Goal: Find specific page/section: Find specific page/section

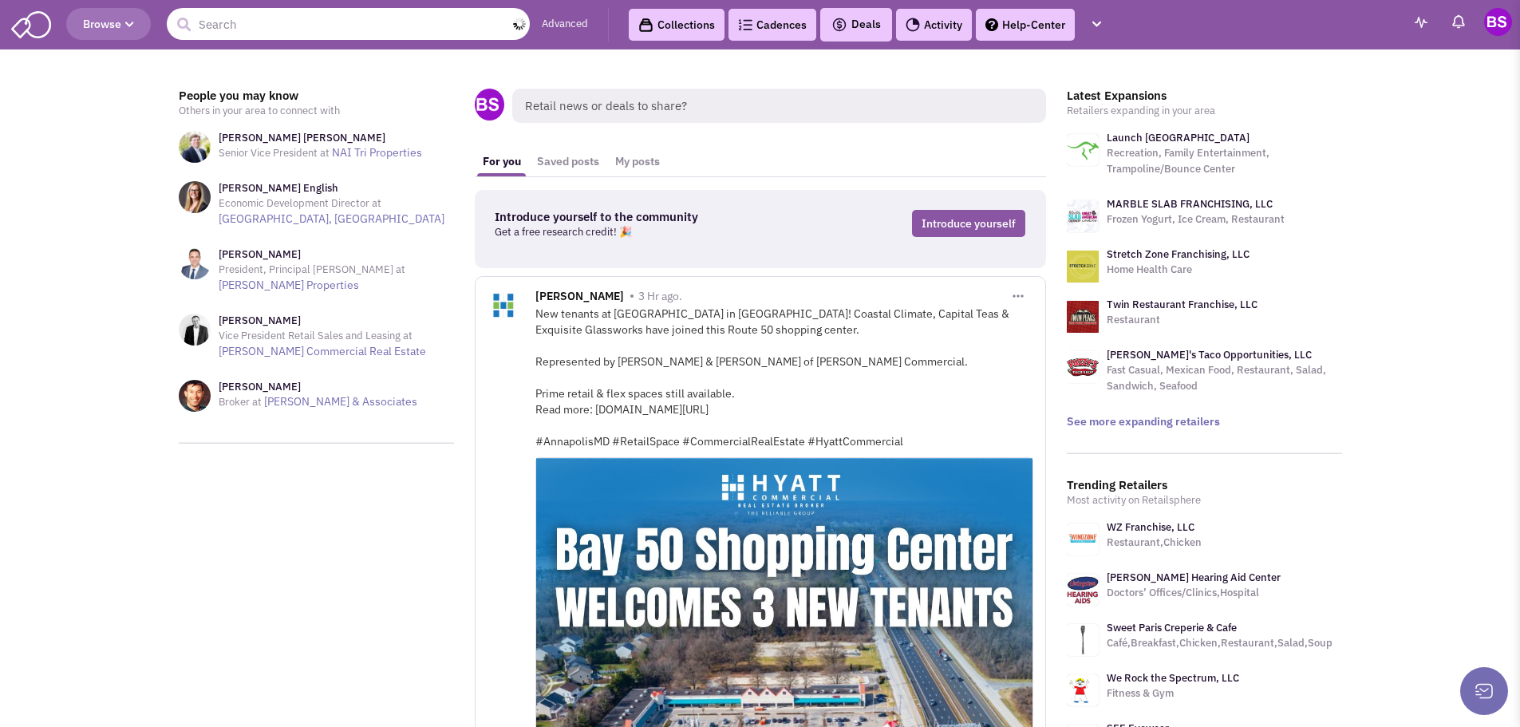
click at [226, 23] on input "text" at bounding box center [348, 24] width 363 height 32
click at [120, 24] on span "Browse" at bounding box center [108, 24] width 51 height 14
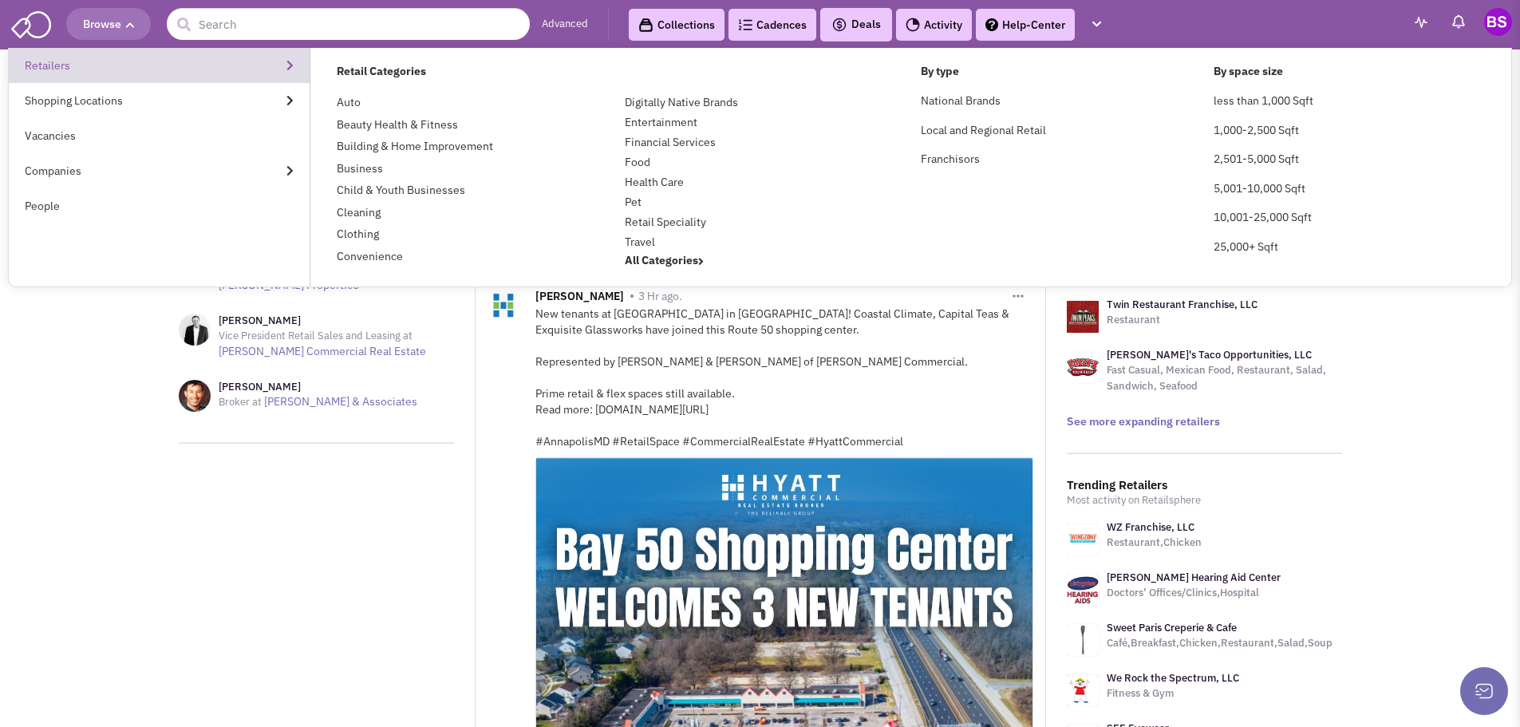
click at [80, 69] on link "Retailers" at bounding box center [159, 65] width 301 height 35
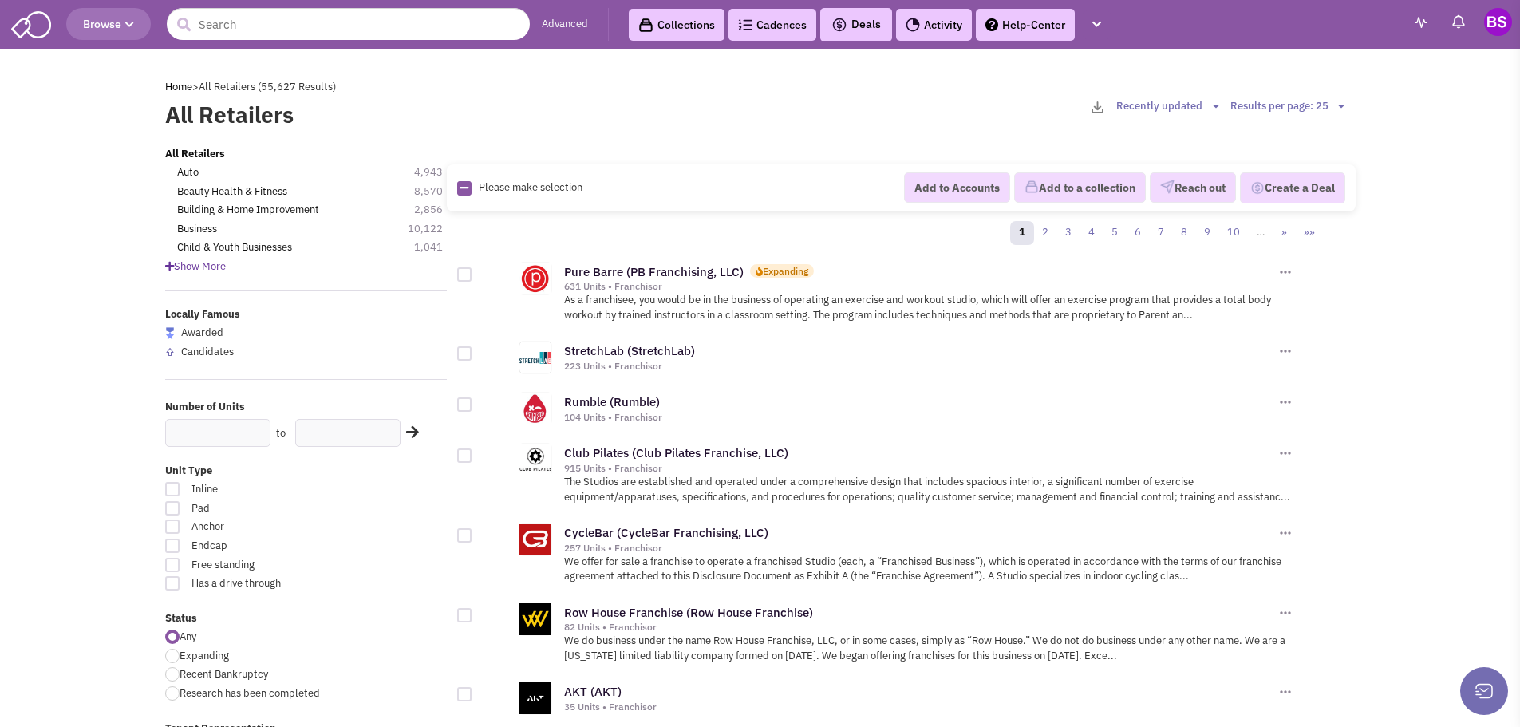
click at [178, 270] on span "Show More" at bounding box center [195, 266] width 61 height 14
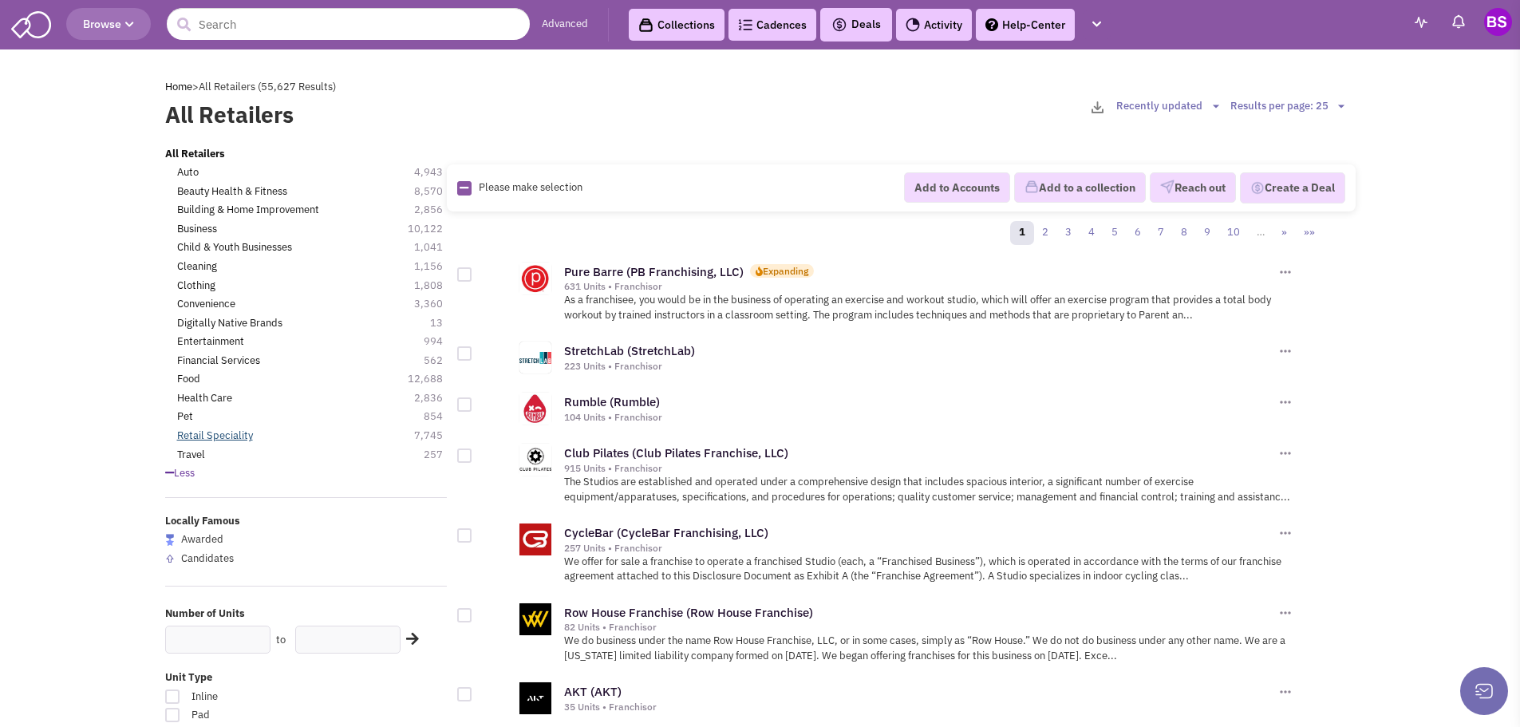
click at [236, 439] on link "Retail Speciality" at bounding box center [215, 435] width 76 height 15
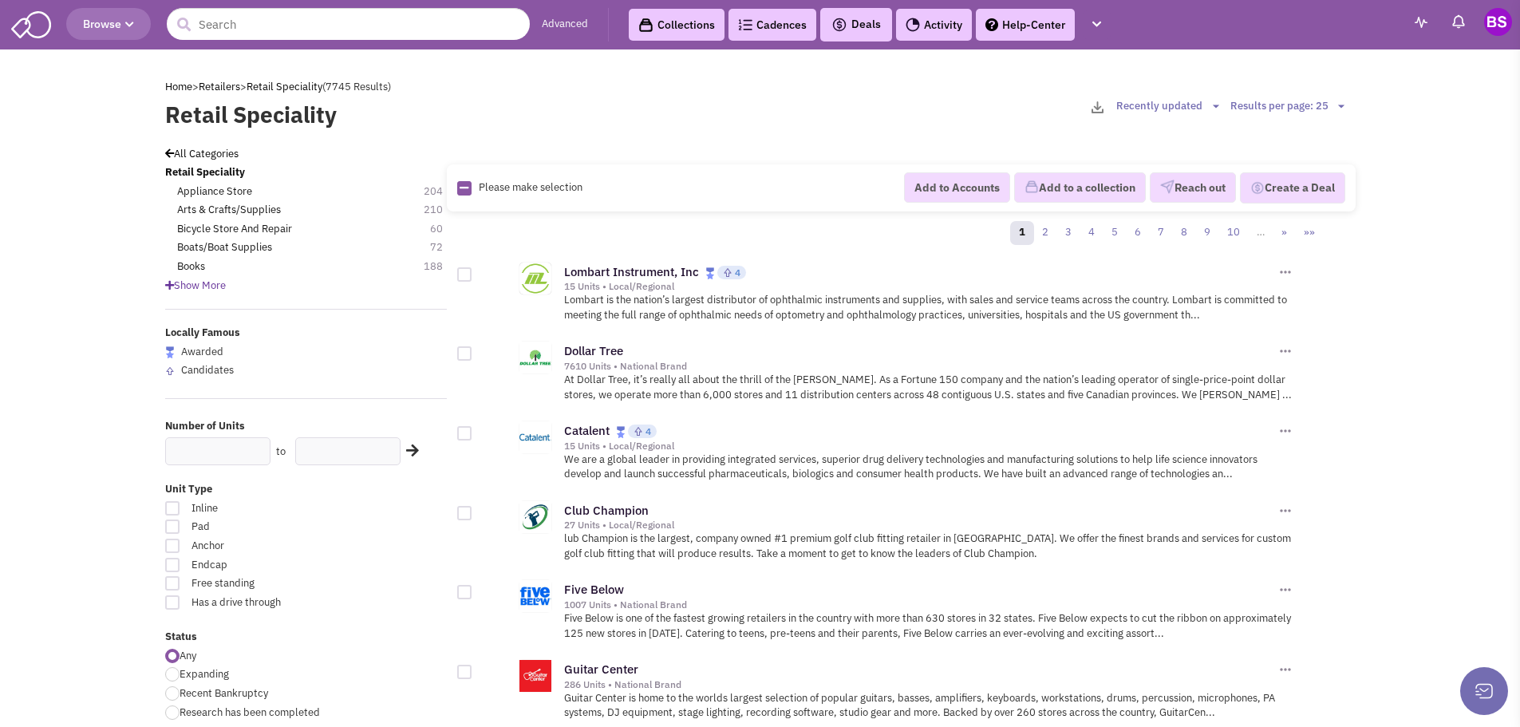
click at [172, 285] on icon at bounding box center [169, 285] width 9 height 10
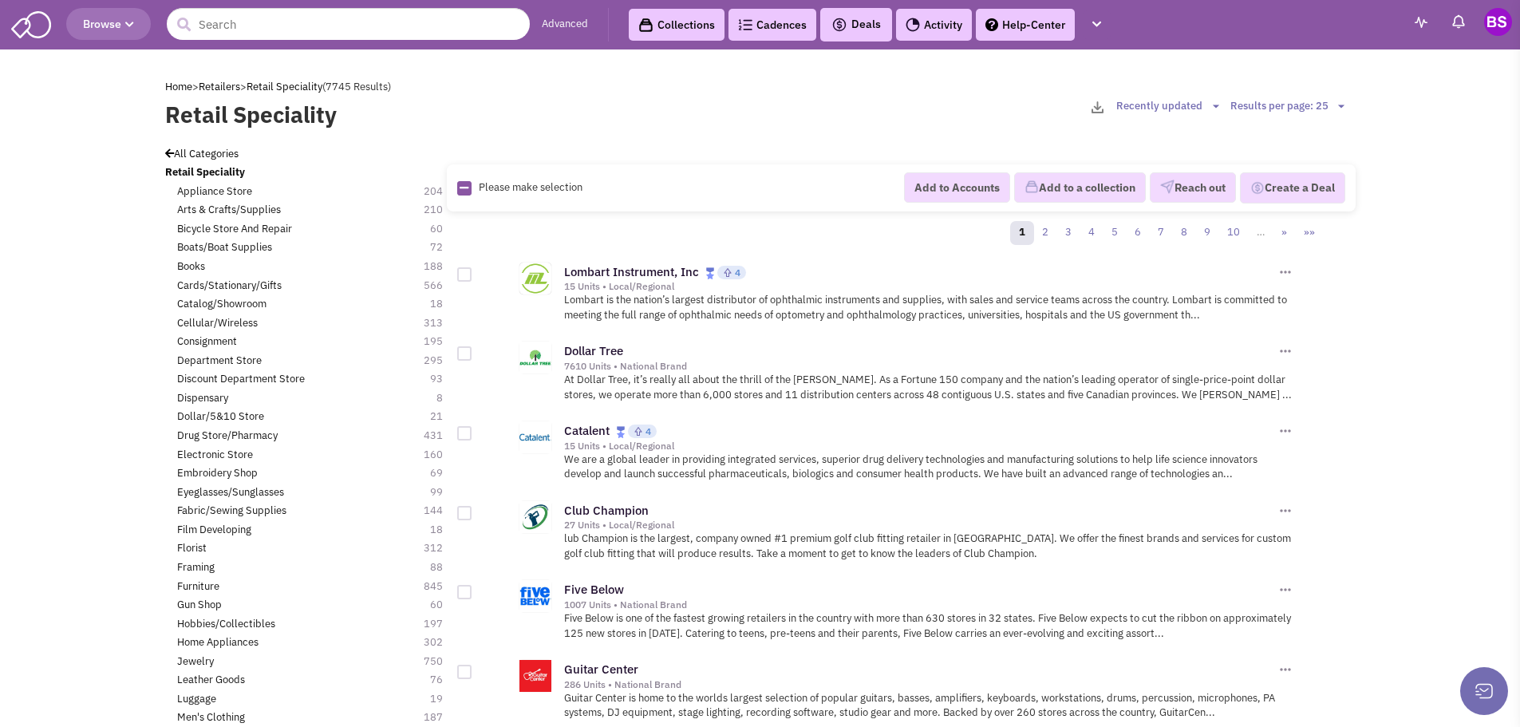
click at [461, 266] on div at bounding box center [493, 266] width 73 height 30
click at [462, 275] on div at bounding box center [464, 274] width 14 height 14
click at [473, 275] on input "checkbox" at bounding box center [478, 275] width 10 height 10
click at [462, 275] on div at bounding box center [464, 274] width 14 height 14
click at [473, 275] on input "checkbox" at bounding box center [478, 275] width 10 height 10
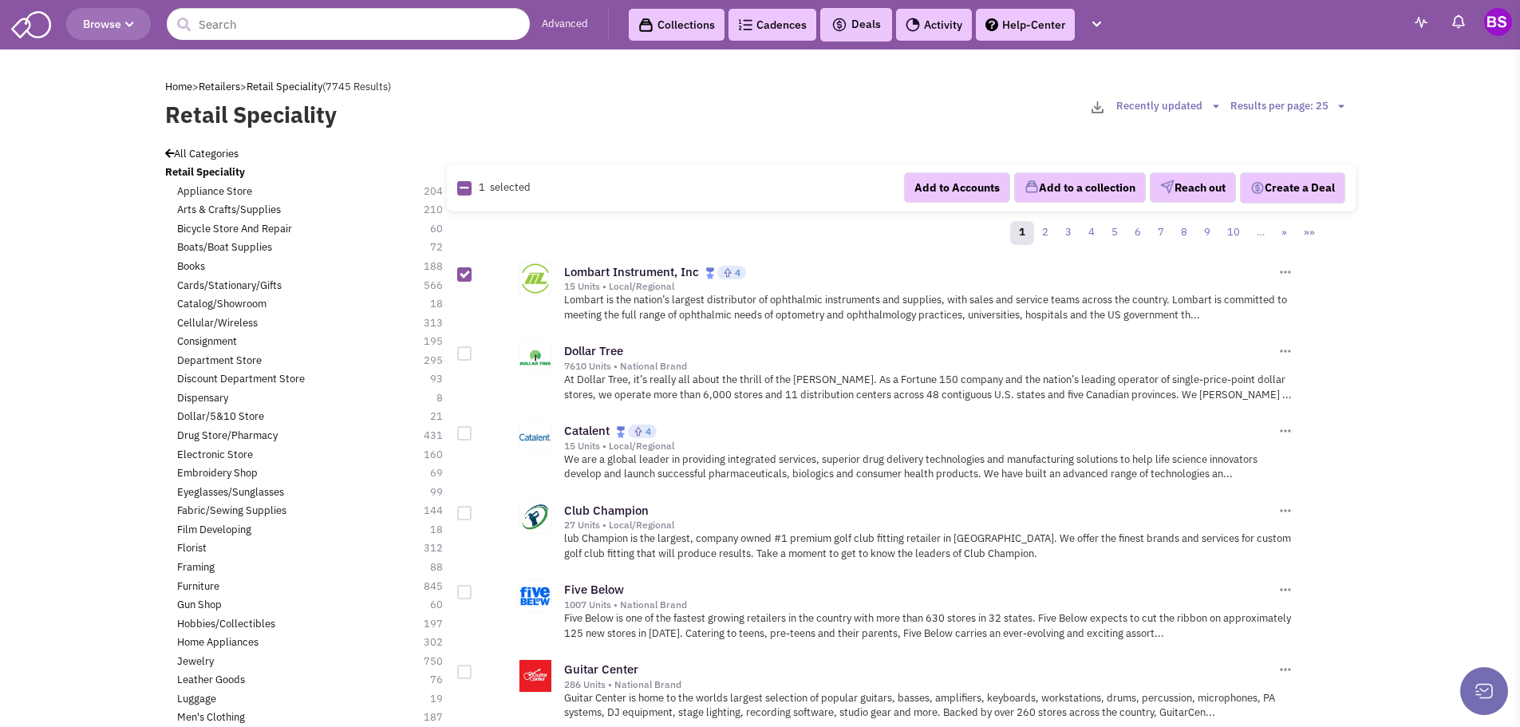
checkbox input "false"
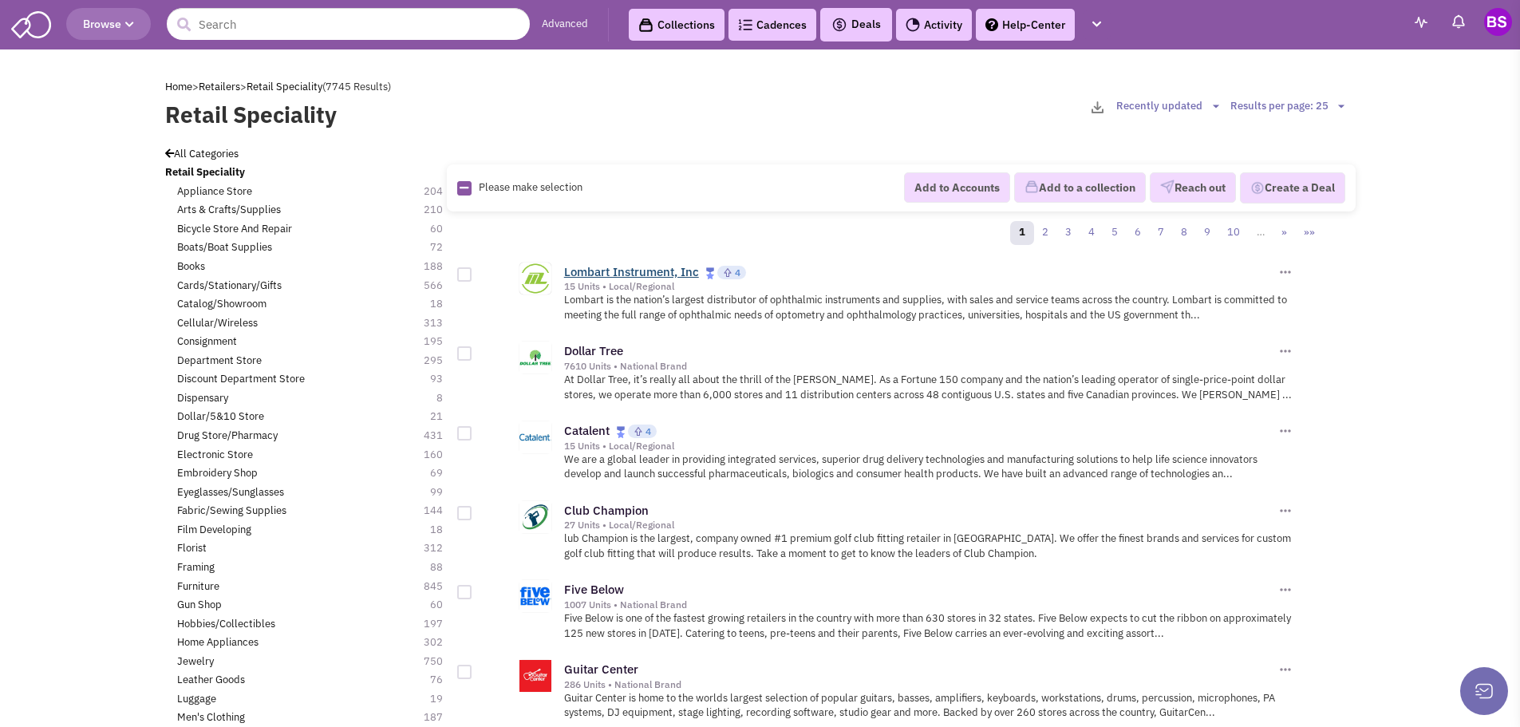
click at [655, 276] on link "Lombart Instrument, Inc" at bounding box center [631, 271] width 135 height 15
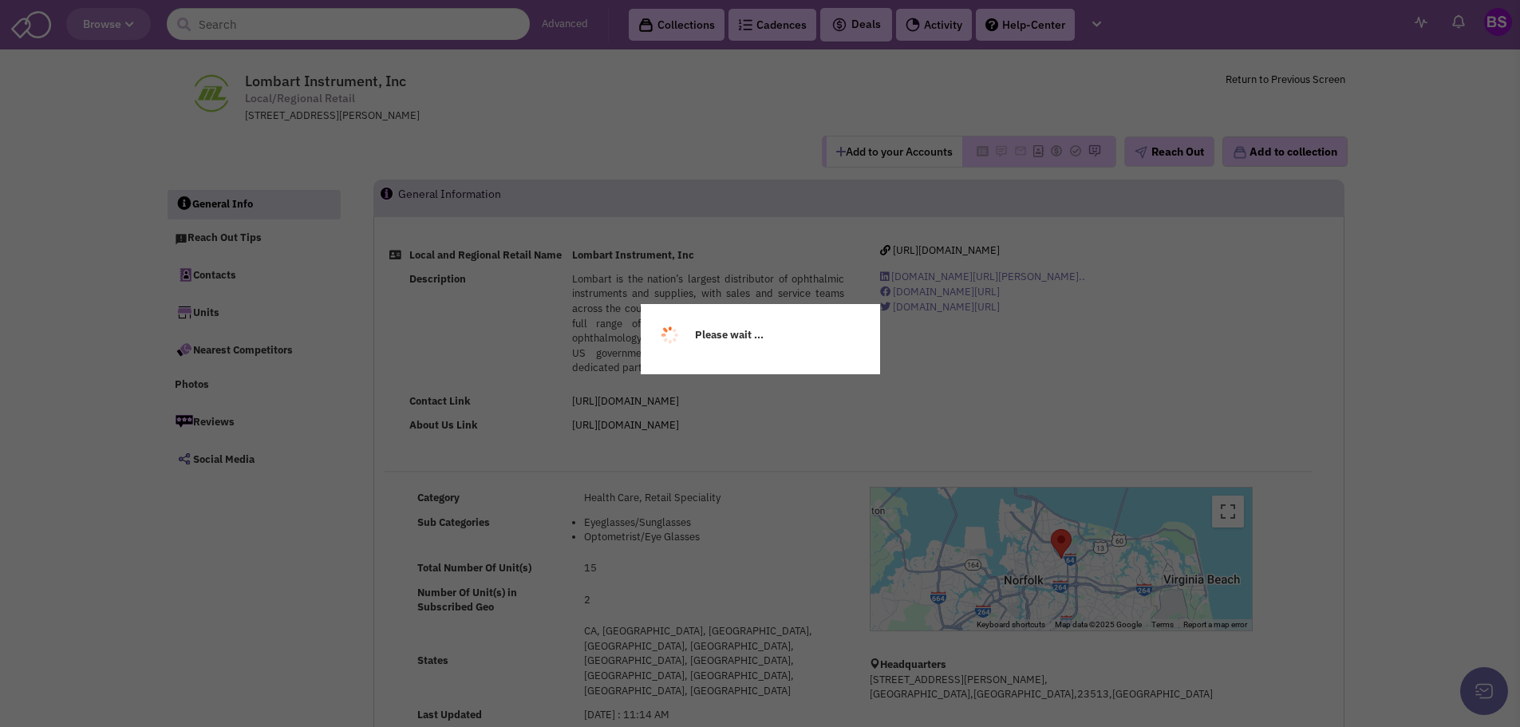
select select
